Goal: Task Accomplishment & Management: Manage account settings

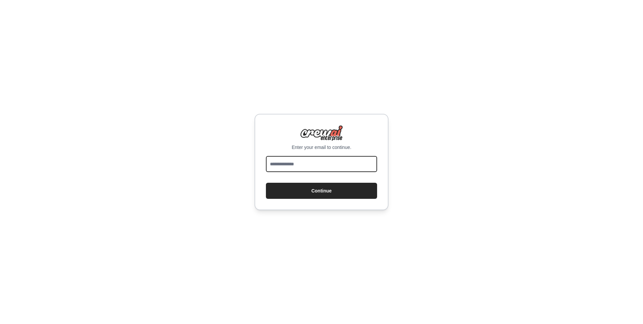
click at [333, 168] on input "email" at bounding box center [321, 164] width 111 height 16
type input "**********"
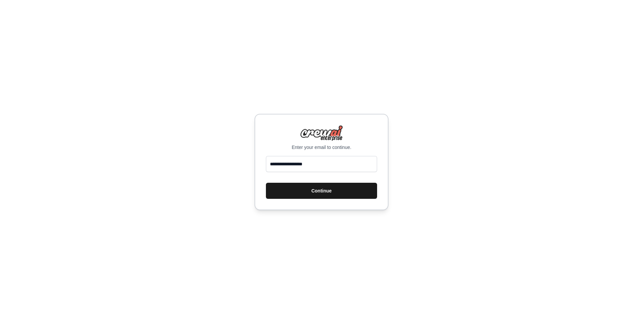
click at [336, 196] on button "Continue" at bounding box center [321, 191] width 111 height 16
